Goal: Transaction & Acquisition: Purchase product/service

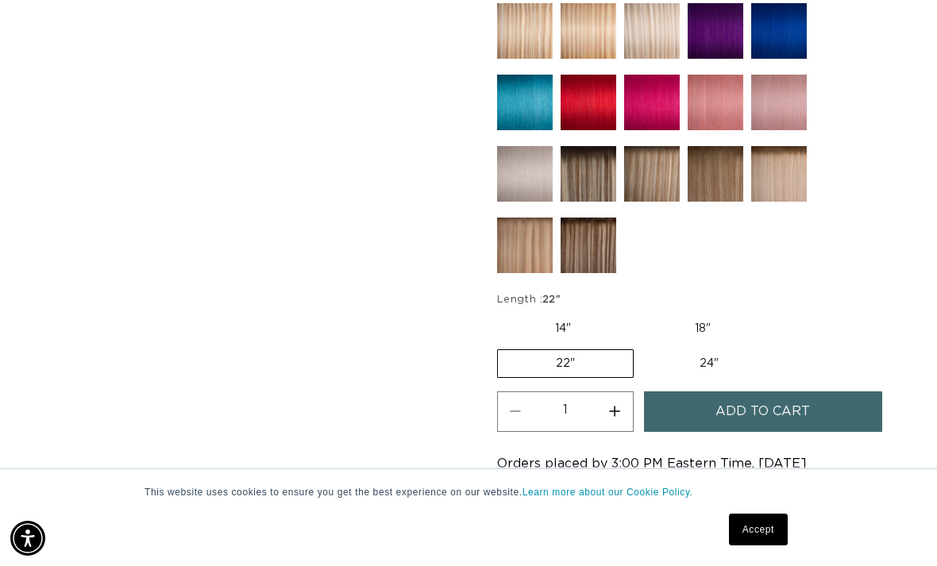
scroll to position [0, 1648]
click at [609, 404] on button "Increase quantity for 4 Medium Brown - Keratin Fusion" at bounding box center [615, 411] width 36 height 40
type input "2"
click at [838, 409] on button "Add to cart" at bounding box center [763, 411] width 238 height 40
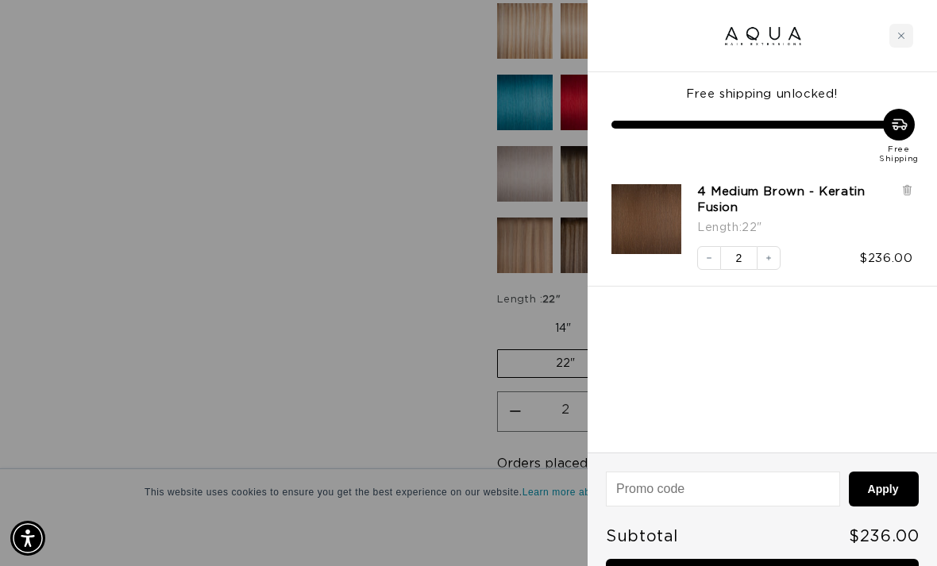
scroll to position [0, 824]
click at [902, 29] on div "Close cart" at bounding box center [901, 36] width 24 height 24
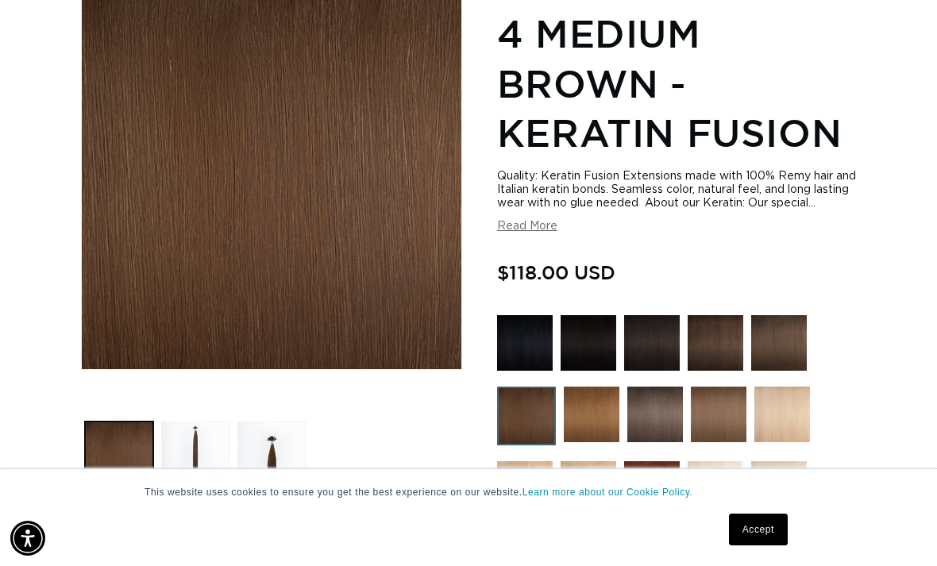
scroll to position [0, 0]
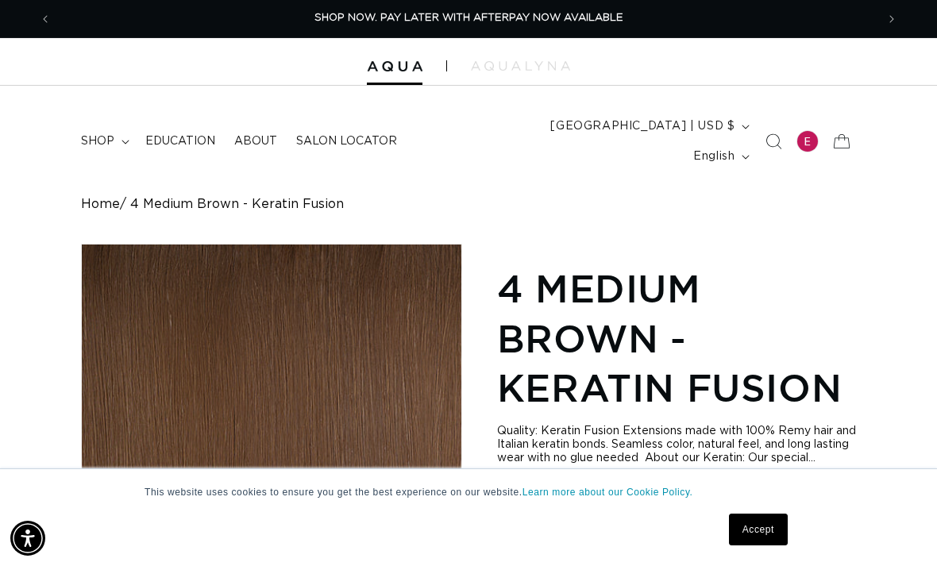
click at [121, 125] on summary "shop" at bounding box center [103, 141] width 64 height 33
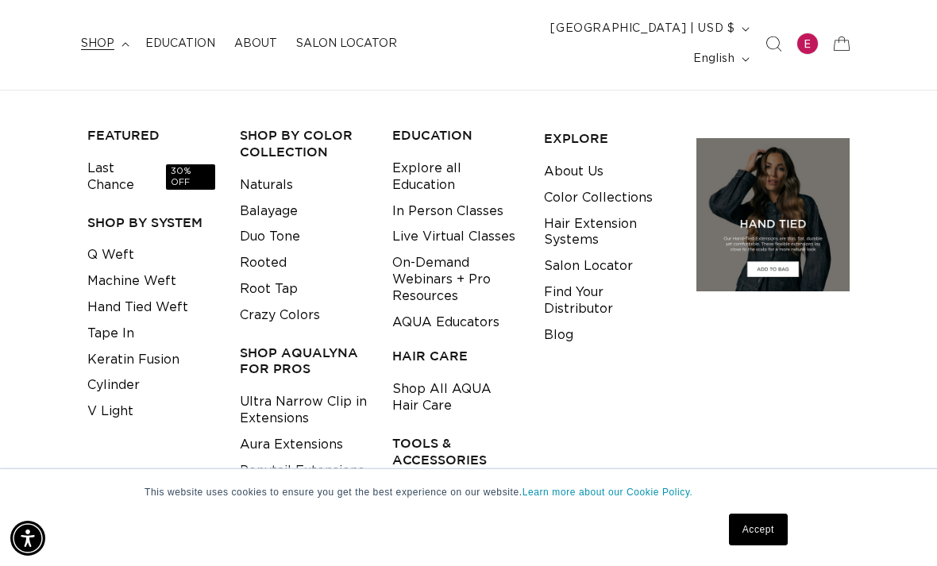
click at [416, 438] on div "EDUCATION Explore all Education In Person Classes Live Virtual Classes On-Deman…" at bounding box center [456, 318] width 141 height 408
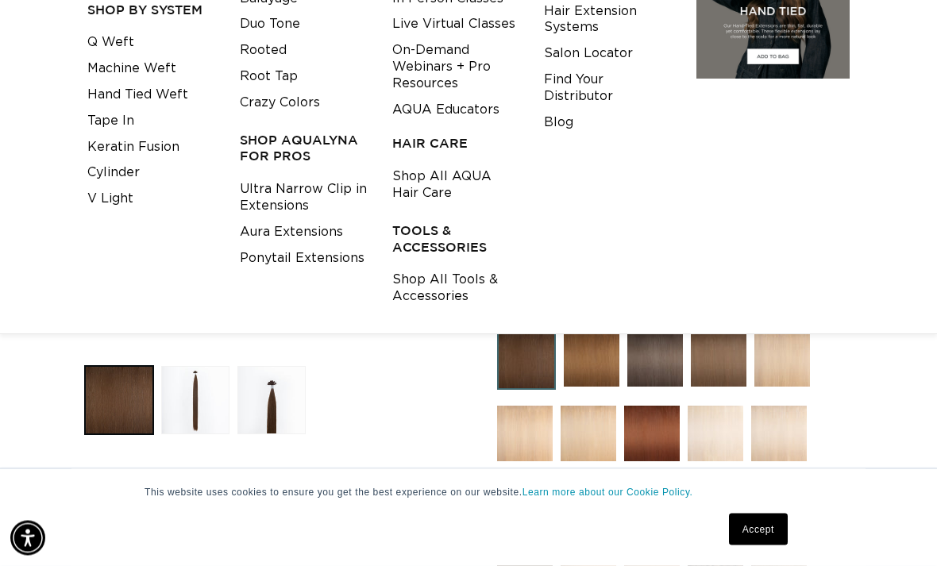
scroll to position [306, 0]
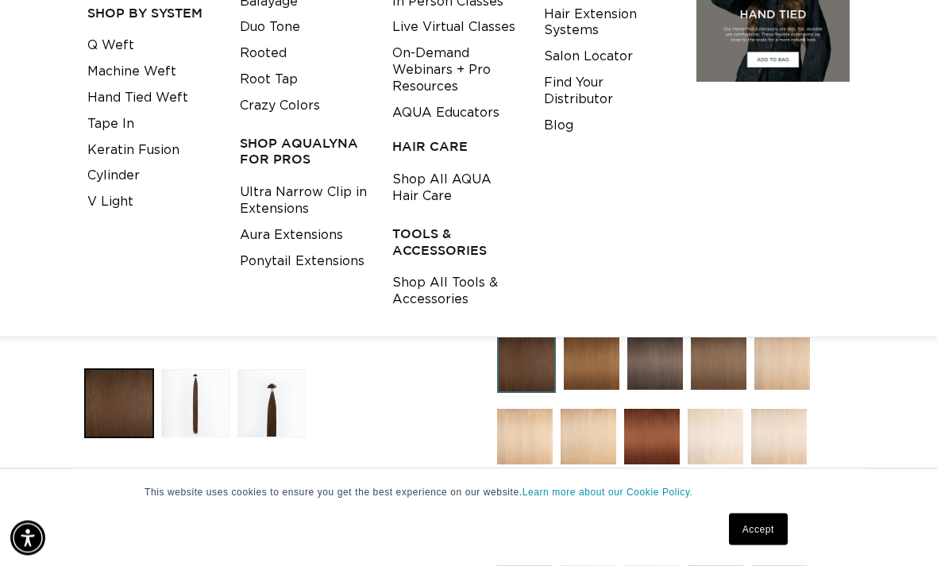
click at [434, 271] on link "Shop All Tools & Accessories" at bounding box center [456, 292] width 128 height 43
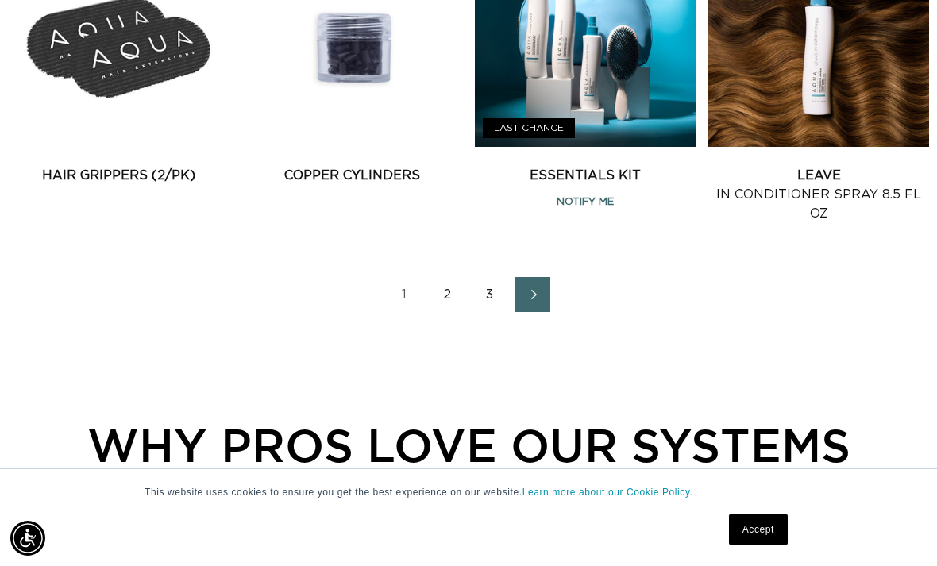
scroll to position [2032, 0]
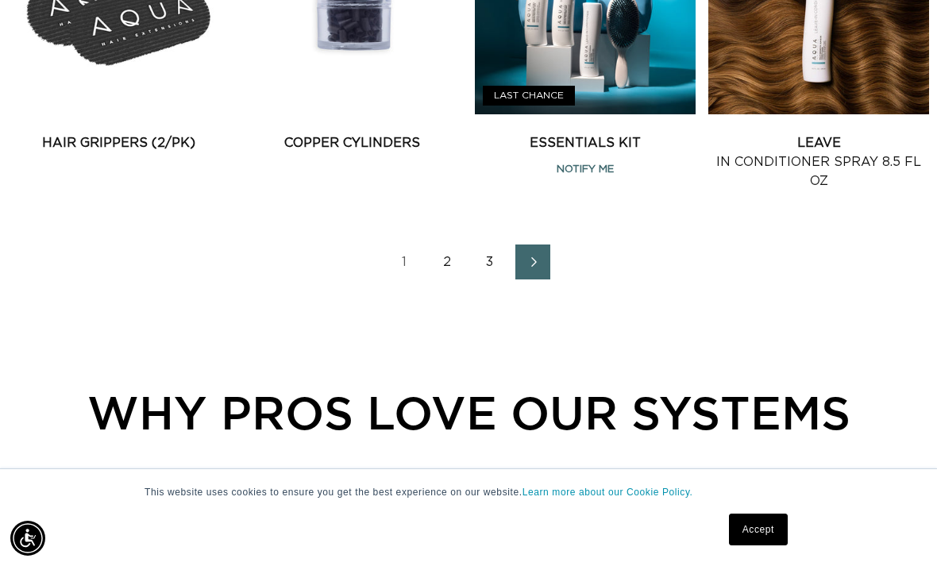
click at [448, 245] on link "2" at bounding box center [446, 262] width 35 height 35
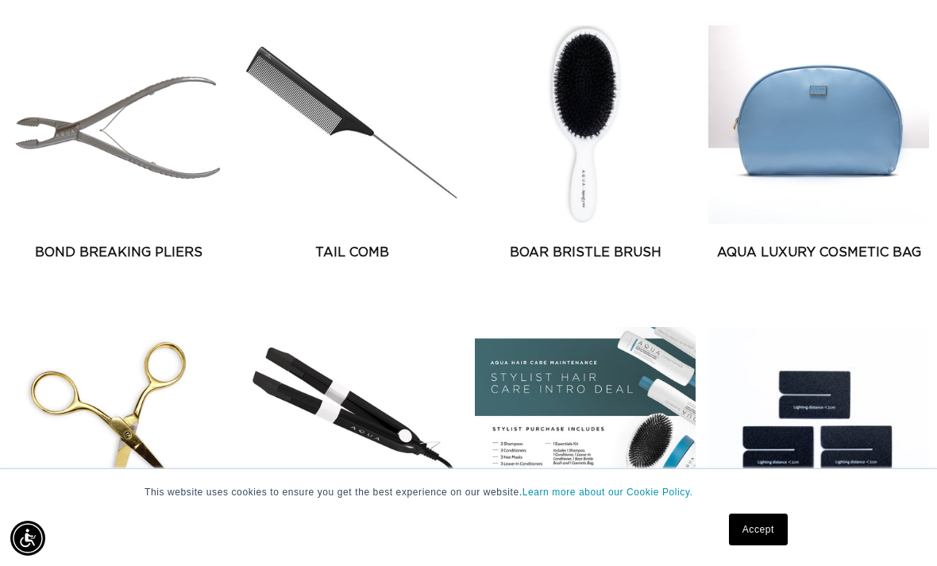
scroll to position [0, 824]
click at [586, 243] on link "Boar Bristle Brush" at bounding box center [585, 252] width 221 height 19
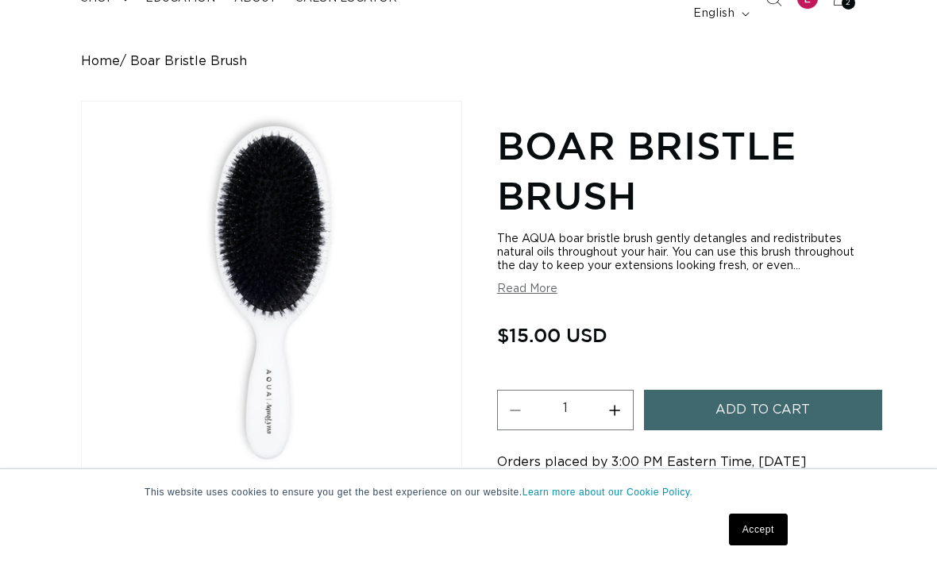
scroll to position [248, 0]
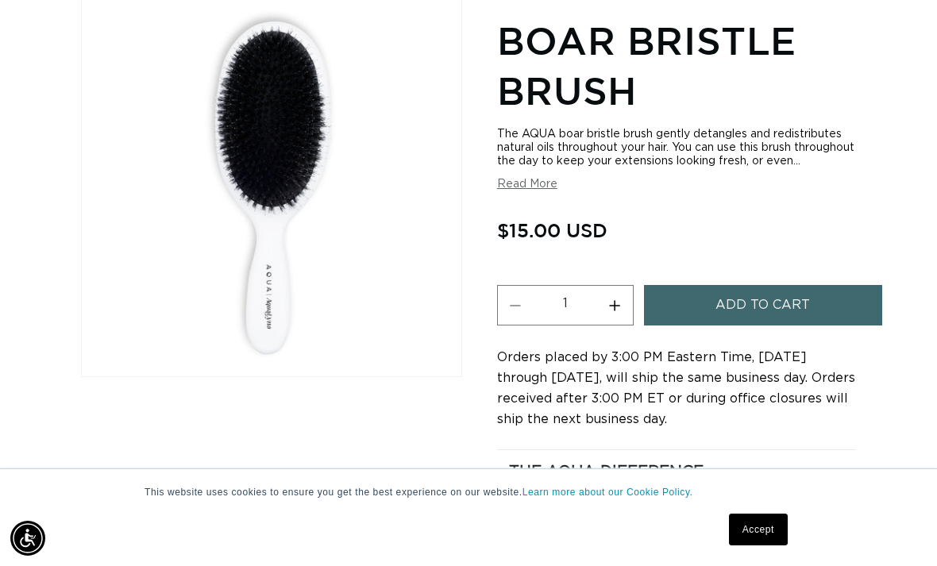
click at [614, 297] on button "Increase quantity for Boar Bristle Brush" at bounding box center [615, 305] width 36 height 40
type input "2"
click at [701, 297] on button "Add to cart" at bounding box center [763, 305] width 238 height 40
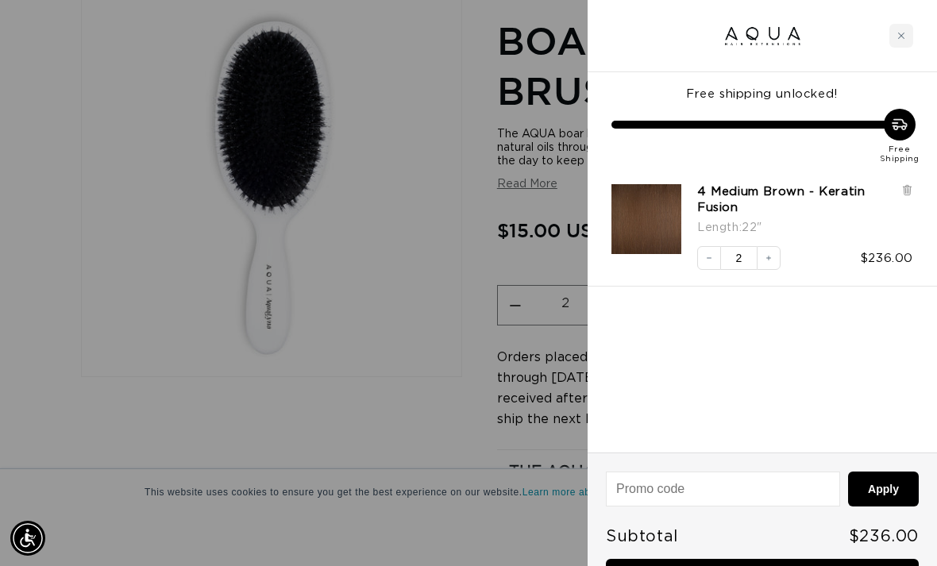
scroll to position [0, 824]
